Goal: Task Accomplishment & Management: Use online tool/utility

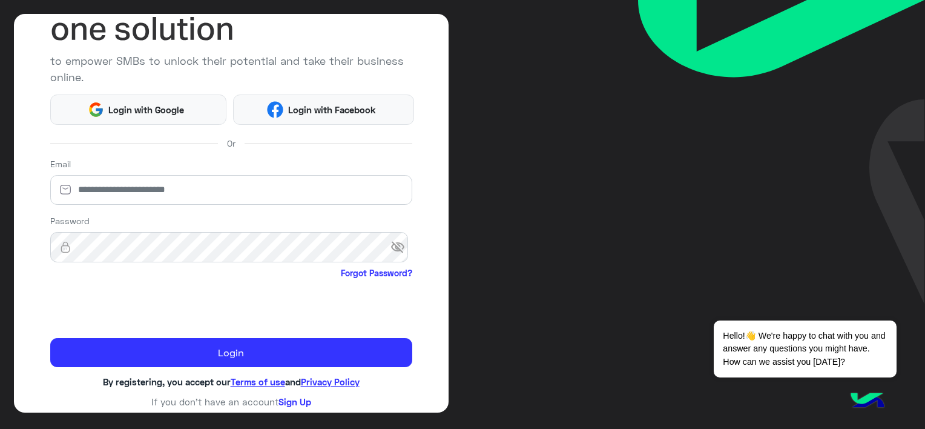
scroll to position [116, 0]
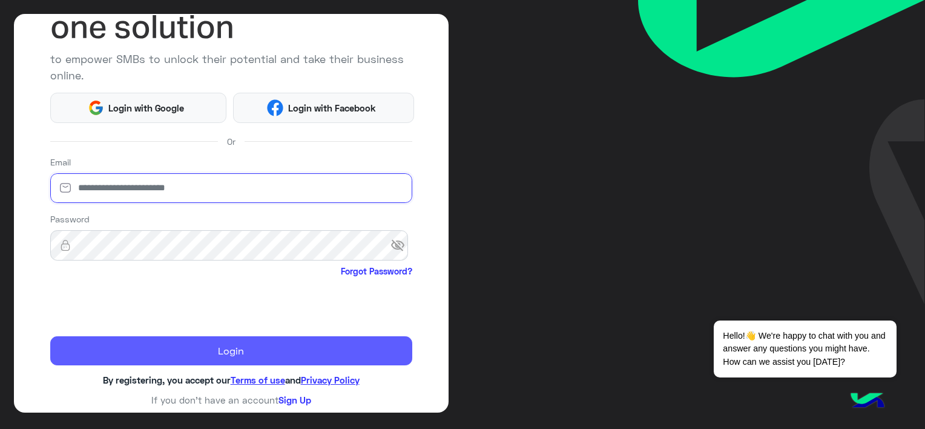
type input "**********"
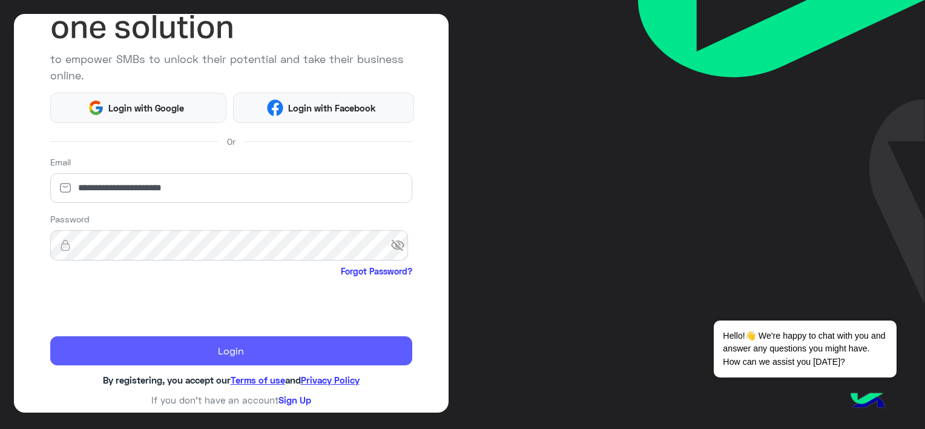
click at [236, 355] on button "Login" at bounding box center [231, 350] width 362 height 29
click at [291, 351] on button "Login" at bounding box center [231, 350] width 362 height 29
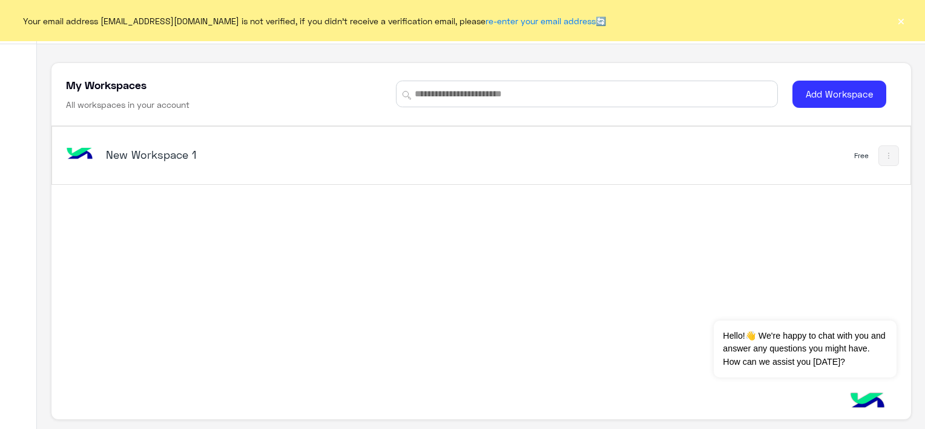
click at [131, 147] on h5 "New Workspace 1" at bounding box center [256, 154] width 301 height 15
click at [142, 163] on div "New Workspace 1" at bounding box center [256, 155] width 301 height 17
click at [884, 146] on button at bounding box center [888, 155] width 21 height 21
click at [578, 238] on div at bounding box center [462, 214] width 925 height 429
click at [889, 160] on button at bounding box center [888, 155] width 21 height 21
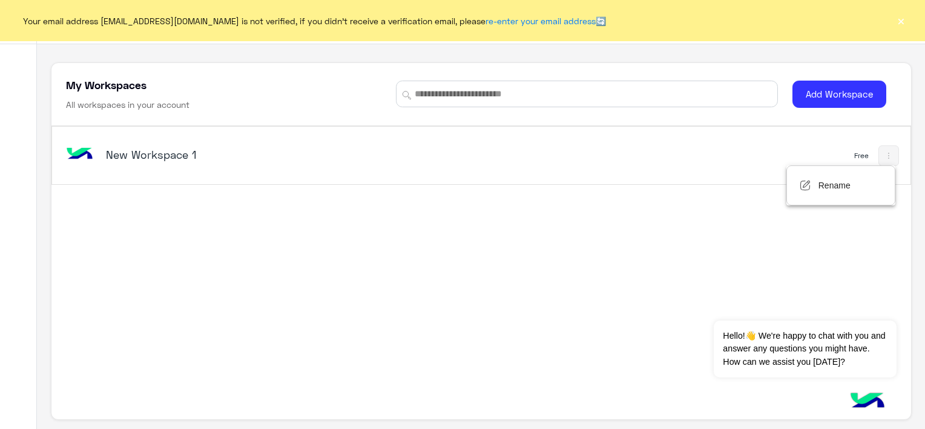
click at [697, 251] on div at bounding box center [462, 214] width 925 height 429
click at [875, 304] on button "Dismiss ✕" at bounding box center [860, 305] width 73 height 24
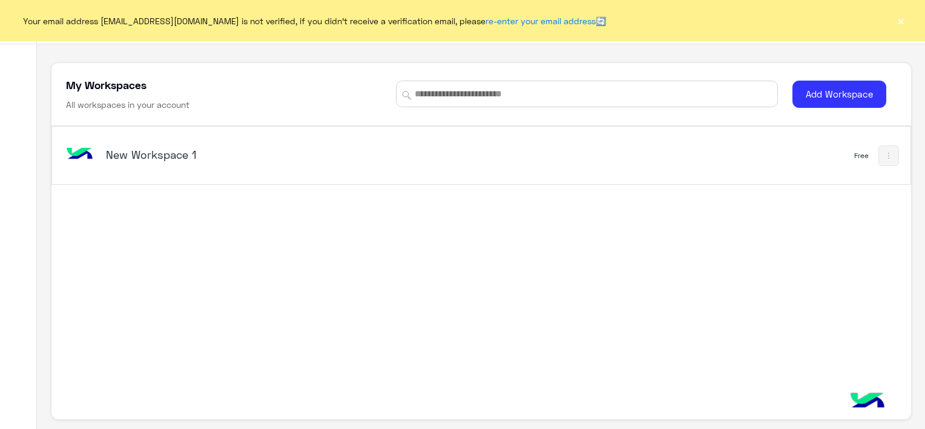
click at [898, 25] on button "×" at bounding box center [901, 21] width 12 height 12
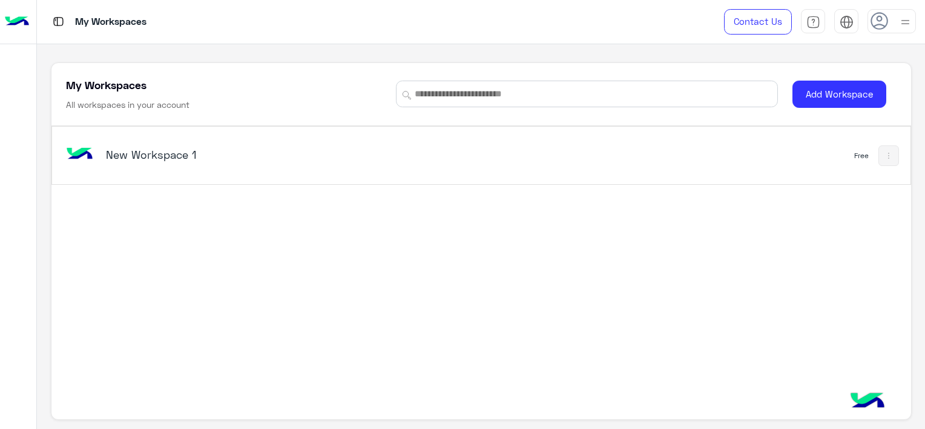
click at [881, 160] on button at bounding box center [888, 155] width 21 height 21
click at [801, 269] on div at bounding box center [462, 214] width 925 height 429
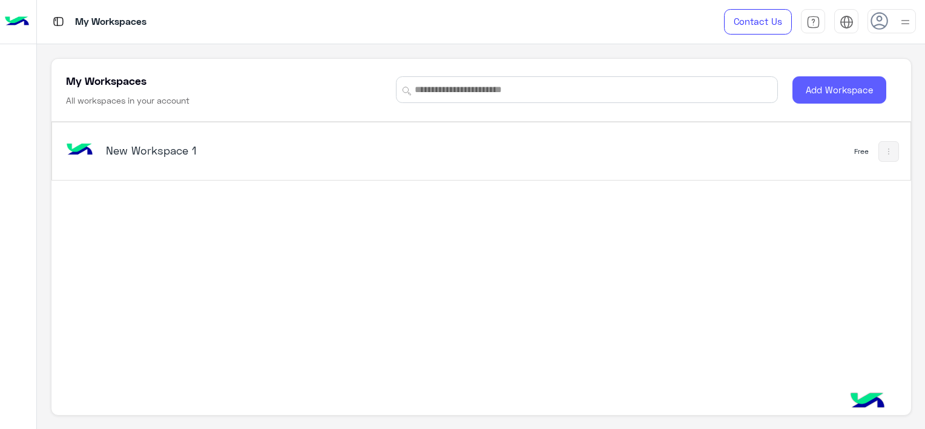
click at [819, 96] on button "Add Workspace" at bounding box center [839, 89] width 94 height 27
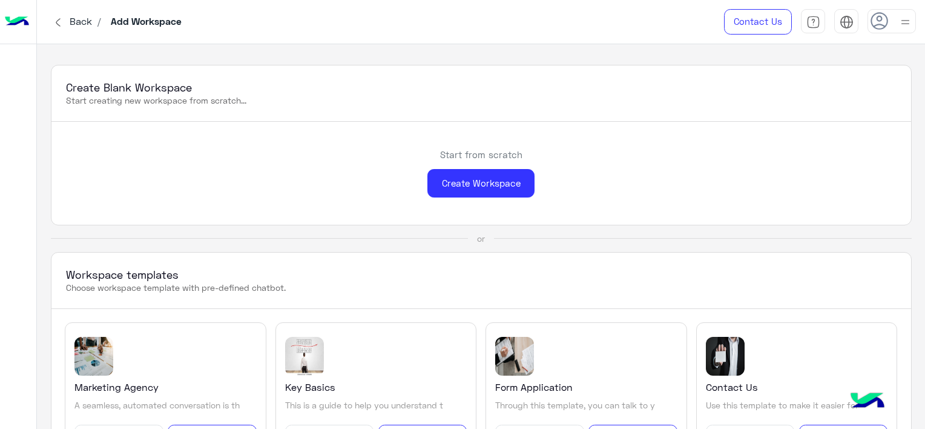
click at [69, 19] on span "Back" at bounding box center [80, 21] width 31 height 12
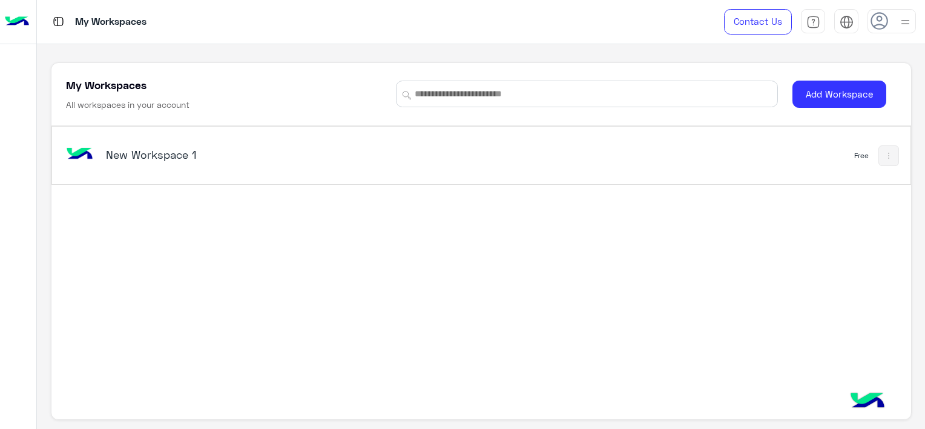
click at [230, 154] on h5 "New Workspace 1" at bounding box center [256, 154] width 301 height 15
click at [110, 154] on h5 "New Workspace 1" at bounding box center [256, 154] width 301 height 15
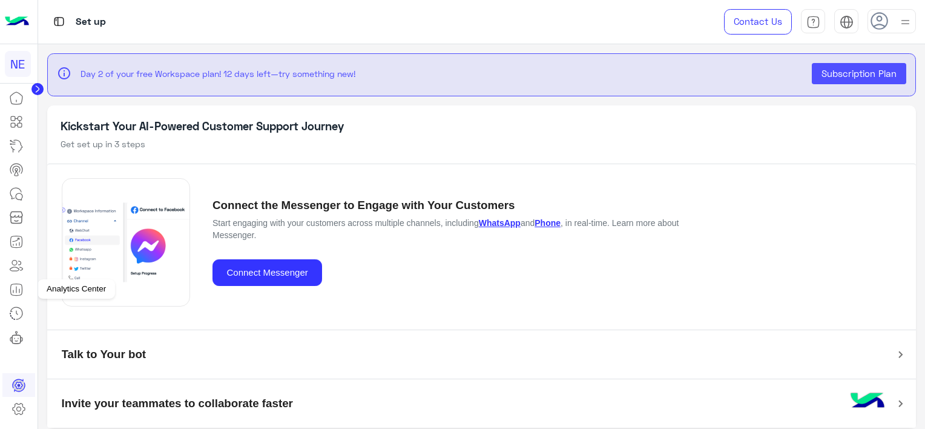
click at [19, 289] on icon at bounding box center [16, 289] width 15 height 15
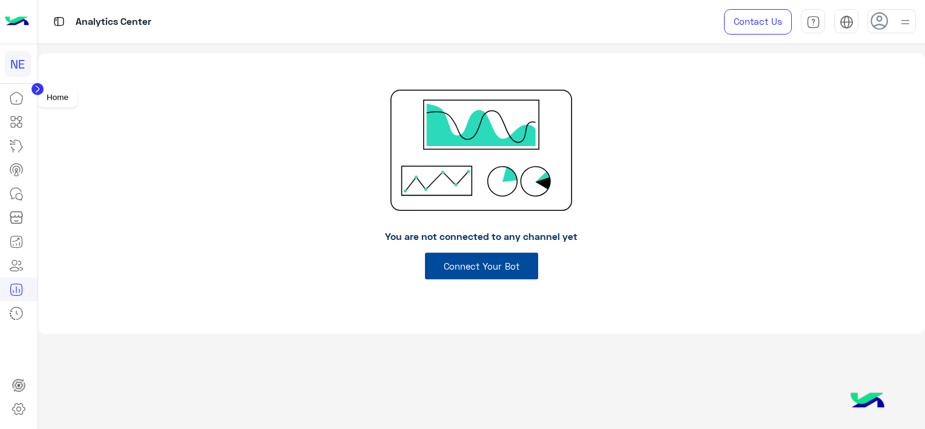
click at [21, 97] on icon at bounding box center [16, 98] width 15 height 15
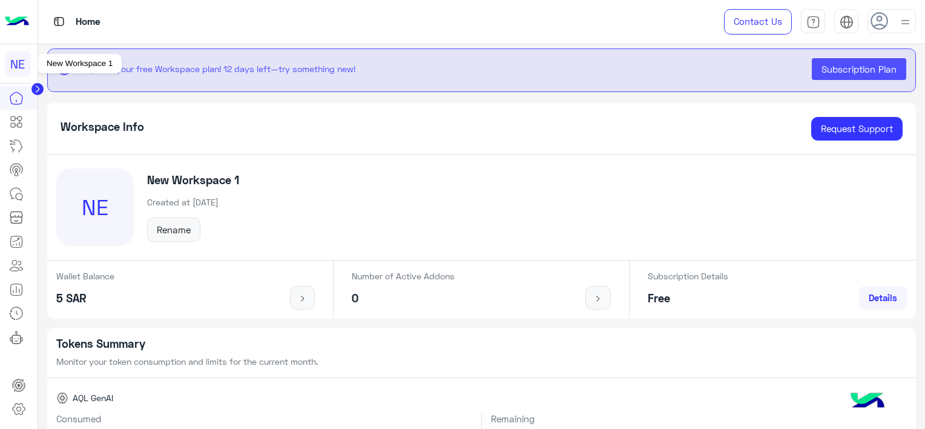
click at [15, 65] on div "NE" at bounding box center [18, 64] width 26 height 26
click at [14, 118] on icon at bounding box center [16, 121] width 15 height 15
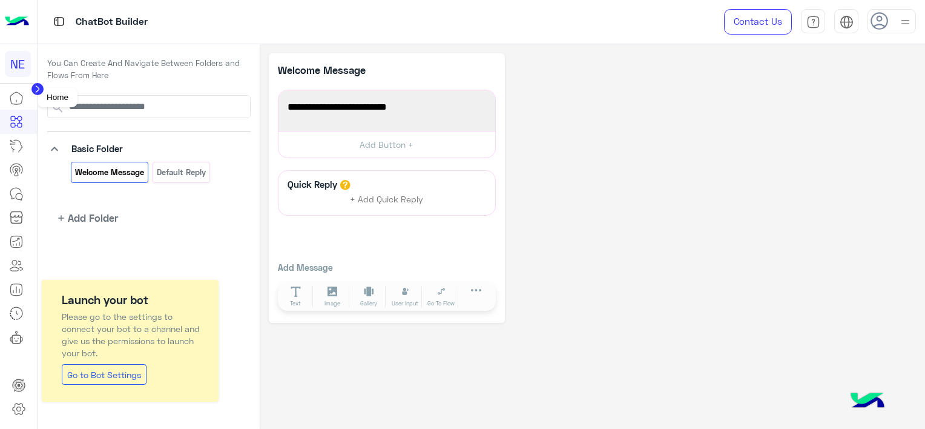
click at [18, 99] on icon at bounding box center [16, 98] width 15 height 15
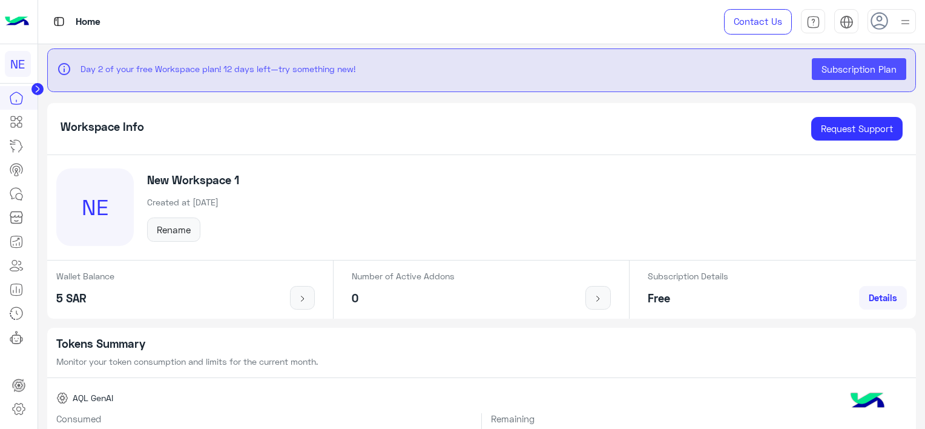
click at [399, 199] on div "NE New Workspace 1 Created at [DATE] Rename" at bounding box center [481, 207] width 869 height 105
click at [429, 191] on div "NE New Workspace 1 Created at [DATE] Rename" at bounding box center [481, 207] width 869 height 105
click at [15, 173] on icon at bounding box center [17, 173] width 4 height 5
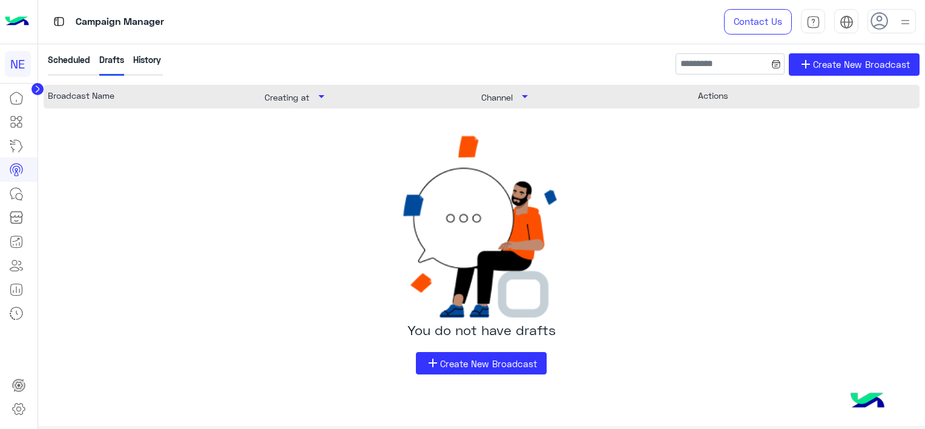
click at [490, 350] on div "You do not have drafts add Create New Broadcast" at bounding box center [482, 347] width 876 height 53
click at [501, 355] on link "add Create New Broadcast" at bounding box center [481, 363] width 131 height 22
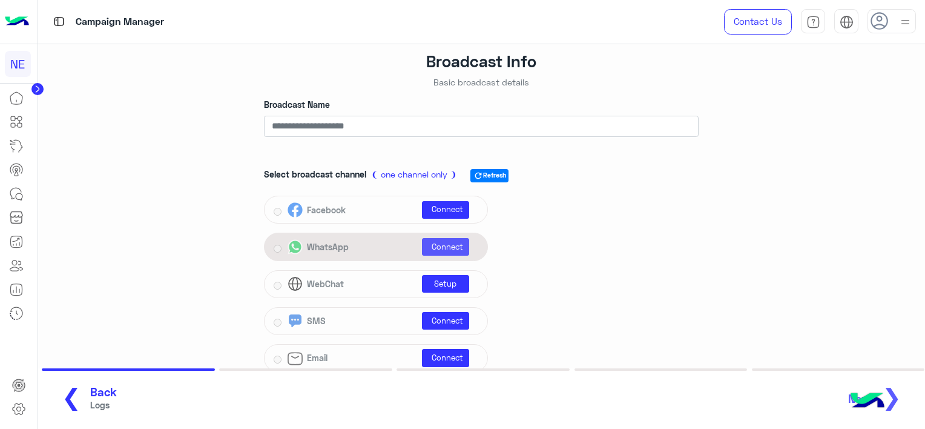
click at [429, 244] on link "Connect" at bounding box center [446, 247] width 48 height 18
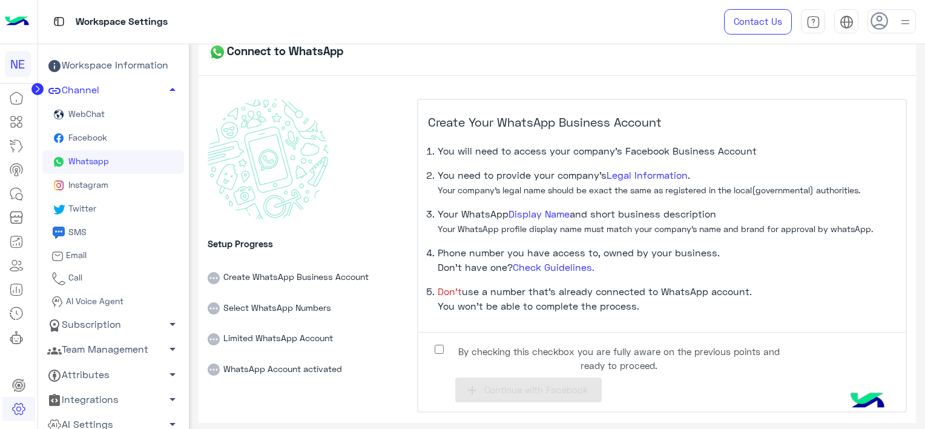
scroll to position [13, 0]
